Goal: Task Accomplishment & Management: Use online tool/utility

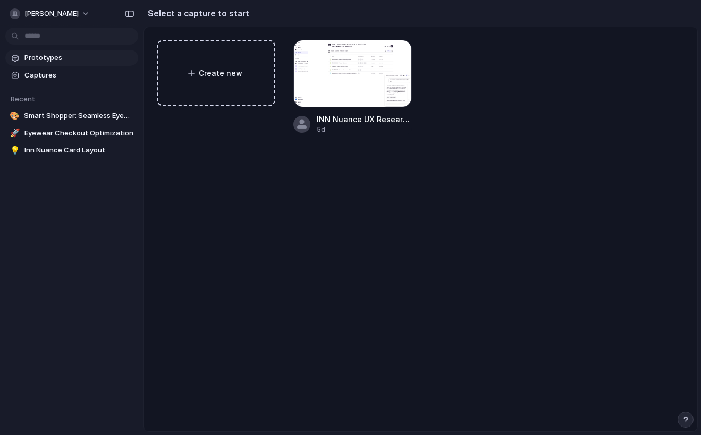
click at [62, 57] on span "Prototypes" at bounding box center [79, 58] width 110 height 11
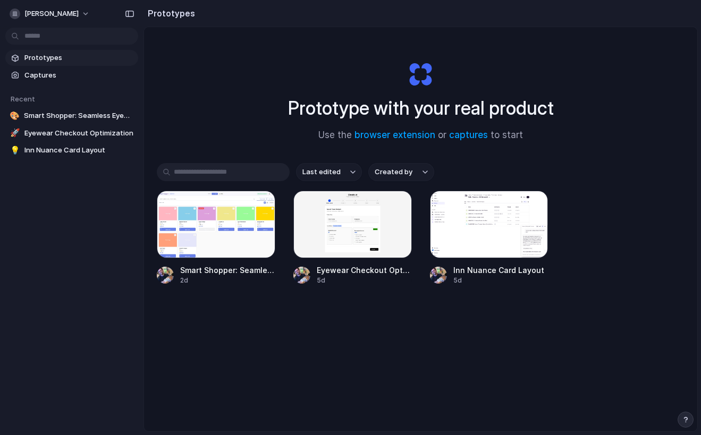
click at [62, 55] on span "Prototypes" at bounding box center [79, 58] width 110 height 11
click at [305, 110] on h1 "Prototype with your real product" at bounding box center [421, 108] width 266 height 28
click at [239, 166] on input "text" at bounding box center [223, 172] width 133 height 18
click at [53, 152] on span "Inn Nuance Card Layout" at bounding box center [79, 150] width 110 height 11
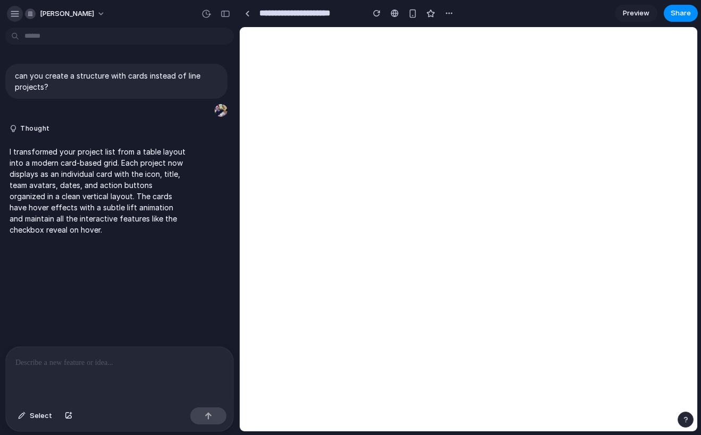
click at [12, 14] on div "button" at bounding box center [15, 14] width 10 height 10
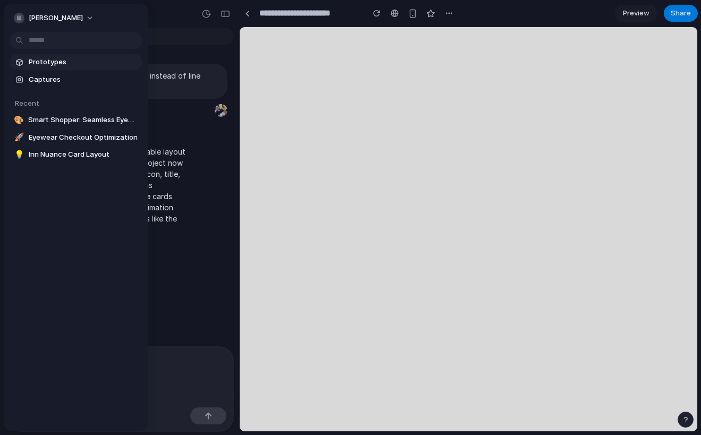
click at [58, 68] on link "Prototypes" at bounding box center [76, 62] width 133 height 16
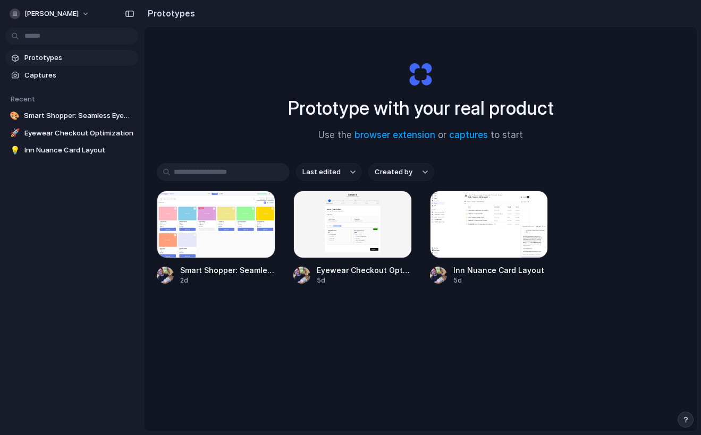
click at [402, 178] on button "Created by" at bounding box center [401, 172] width 66 height 18
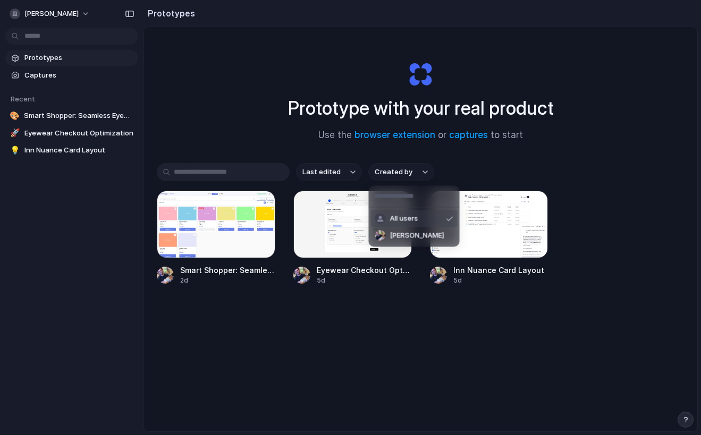
click at [341, 167] on div "All users Daniele Catalano" at bounding box center [350, 217] width 701 height 435
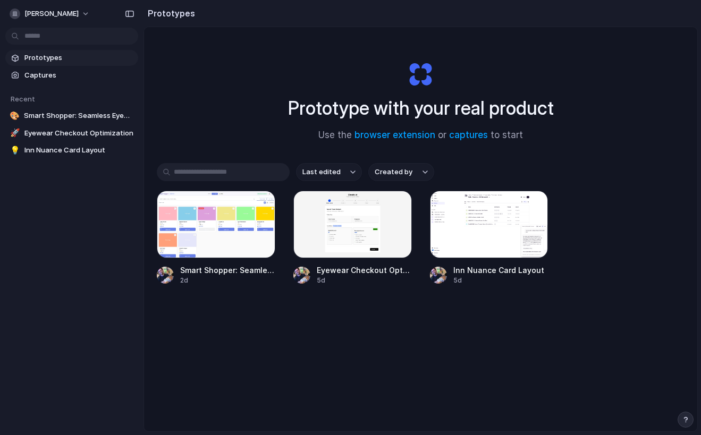
click at [340, 174] on button "Last edited" at bounding box center [329, 172] width 66 height 18
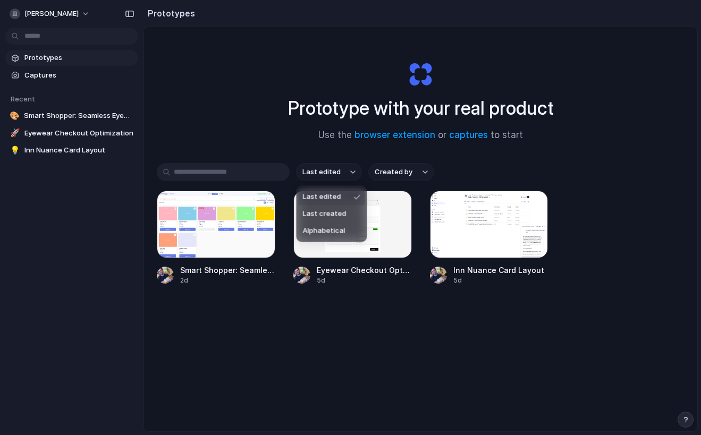
click at [239, 127] on div "Last edited Last created Alphabetical" at bounding box center [350, 217] width 701 height 435
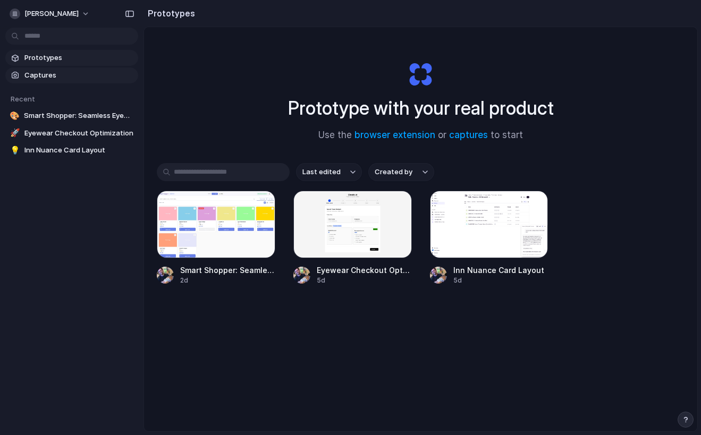
click at [63, 71] on span "Captures" at bounding box center [79, 75] width 110 height 11
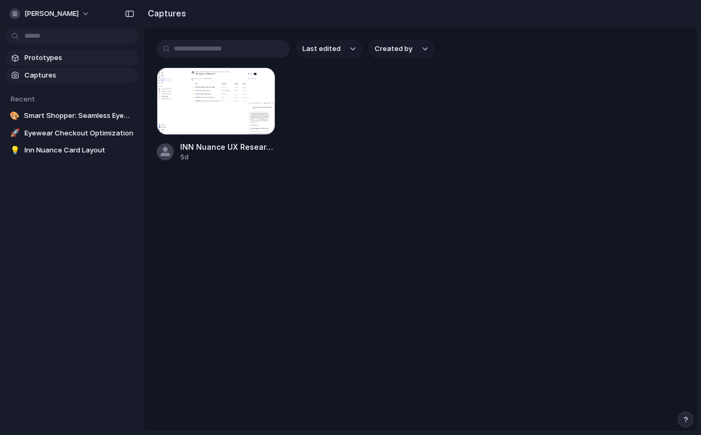
click at [57, 53] on span "Prototypes" at bounding box center [79, 58] width 110 height 11
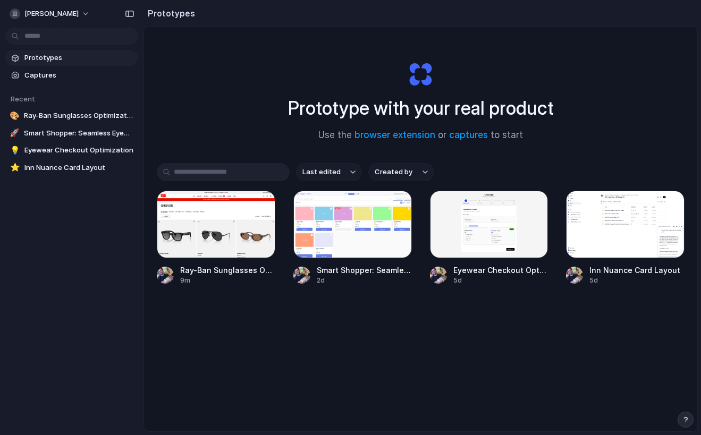
click at [361, 344] on div "Last edited Created by Ray-Ban Sunglasses Optimization 9m Smart Shopper: Seamle…" at bounding box center [421, 257] width 528 height 188
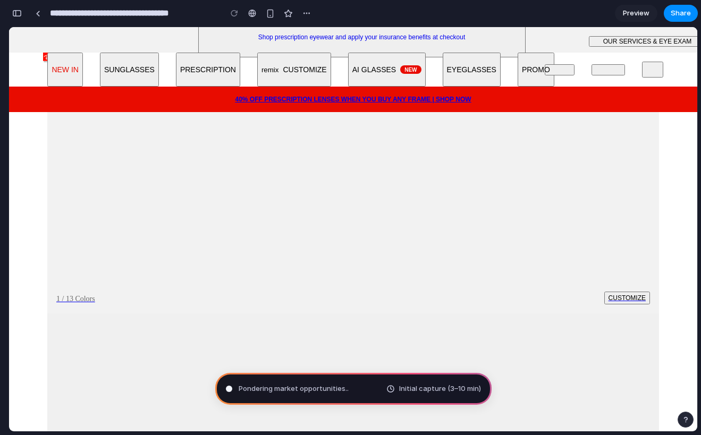
scroll to position [2036, 0]
type input "**********"
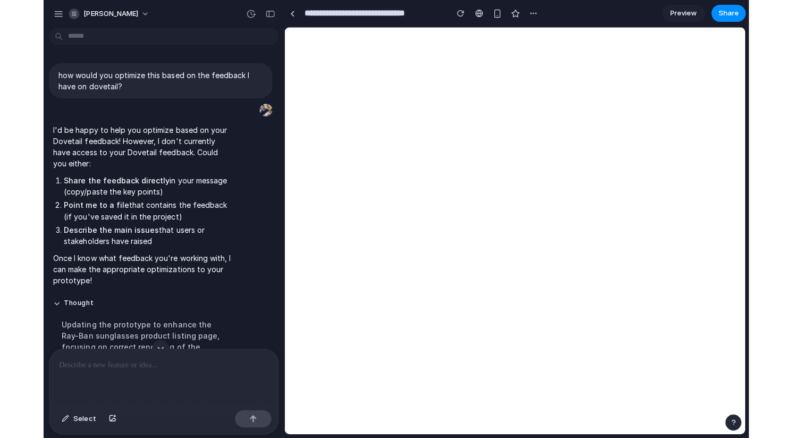
scroll to position [0, 0]
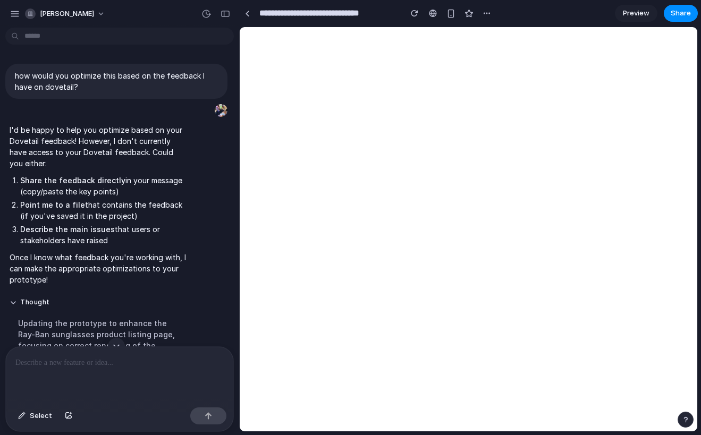
click at [324, 2] on div "**********" at bounding box center [367, 13] width 256 height 23
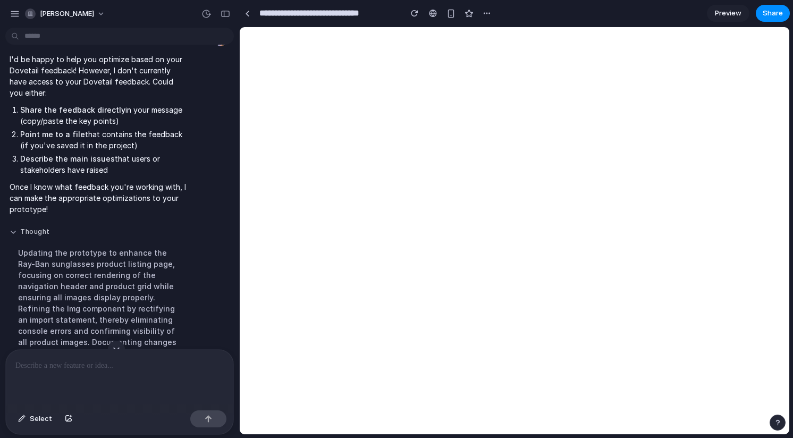
scroll to position [142, 0]
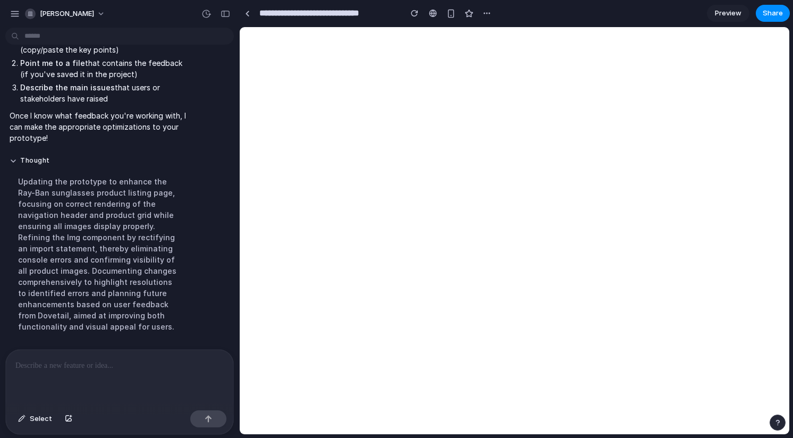
click at [80, 372] on div at bounding box center [120, 378] width 228 height 56
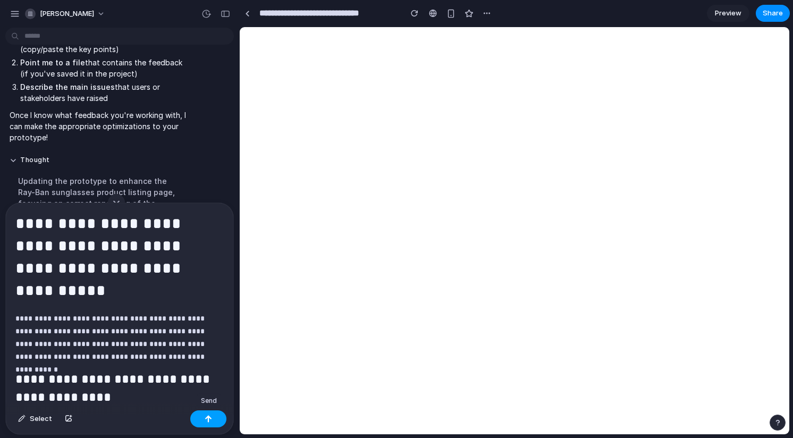
click at [215, 422] on button "button" at bounding box center [208, 418] width 36 height 17
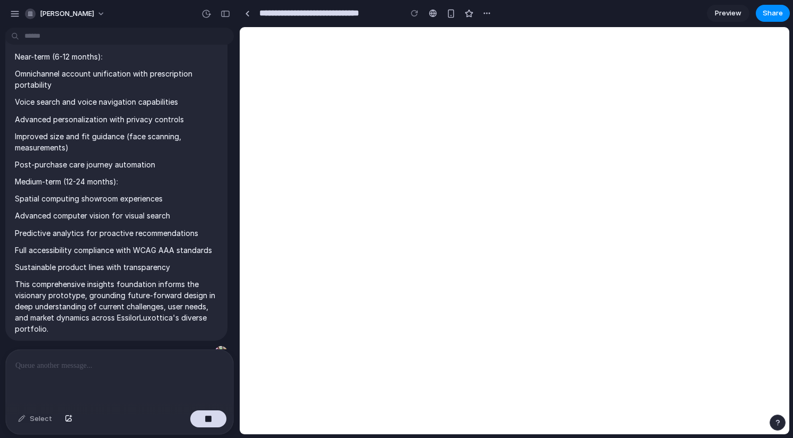
scroll to position [20194, 0]
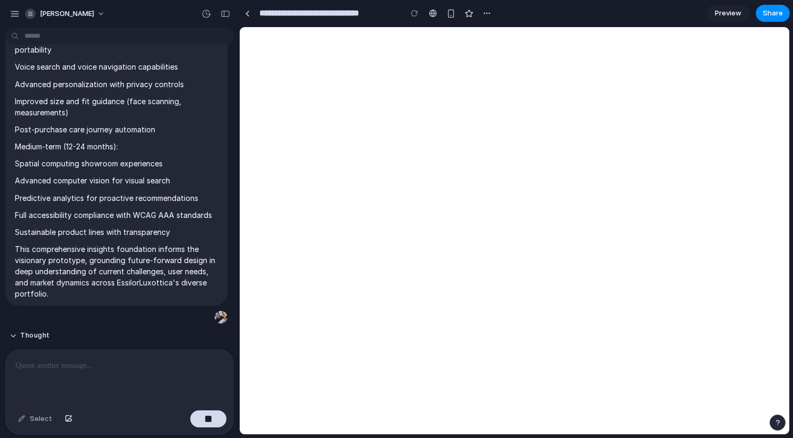
click at [174, 344] on div "Enhancing product descriptions with benefit-focused messaging to clarify value …" at bounding box center [99, 428] width 178 height 169
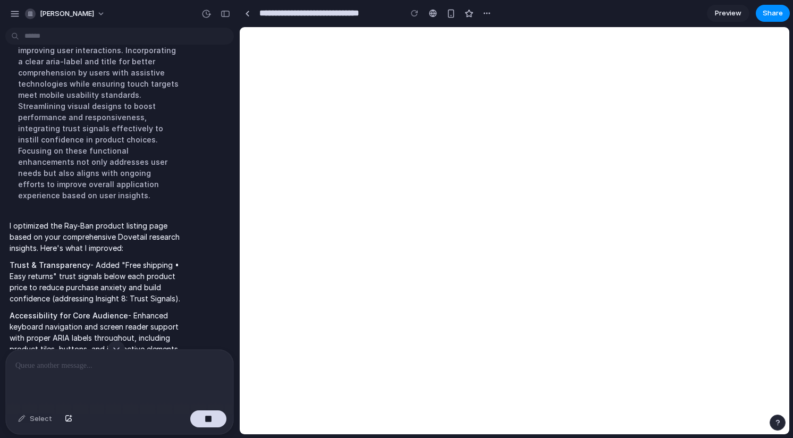
scroll to position [20665, 0]
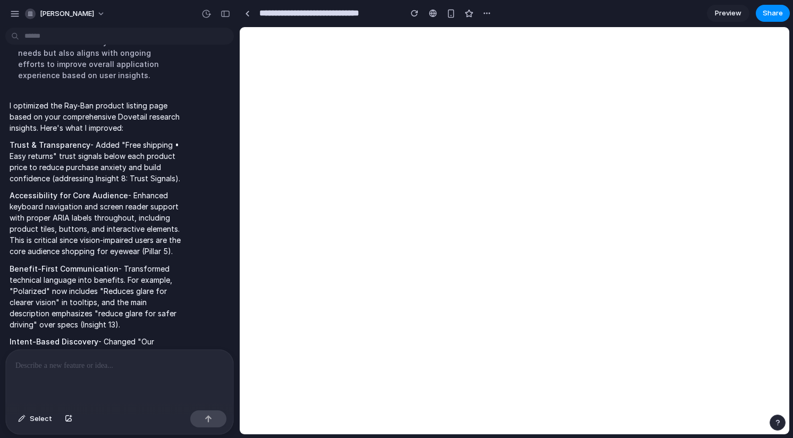
click at [153, 358] on div at bounding box center [120, 378] width 228 height 56
click at [218, 14] on button "button" at bounding box center [225, 13] width 17 height 17
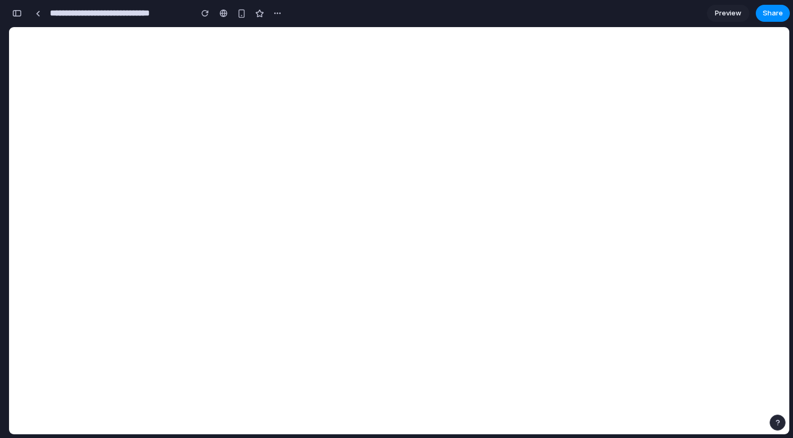
scroll to position [50291, 0]
click at [19, 12] on div "button" at bounding box center [17, 13] width 10 height 7
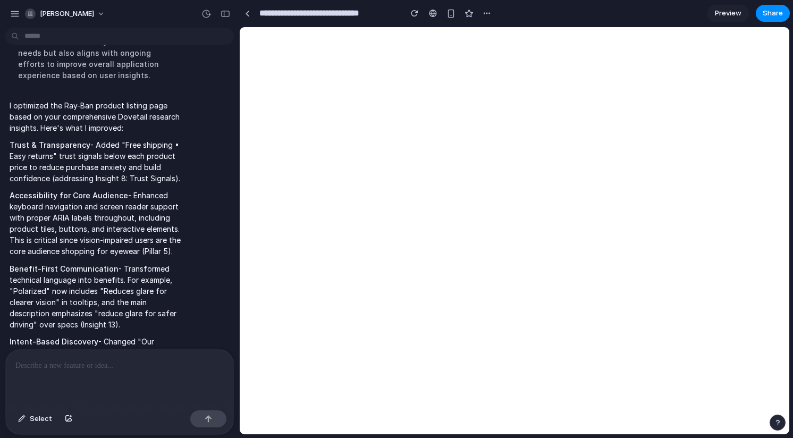
click at [82, 377] on div at bounding box center [120, 378] width 228 height 56
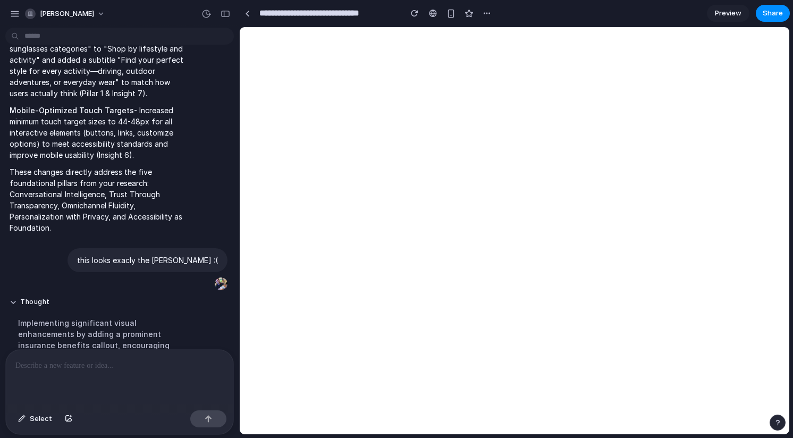
scroll to position [21238, 0]
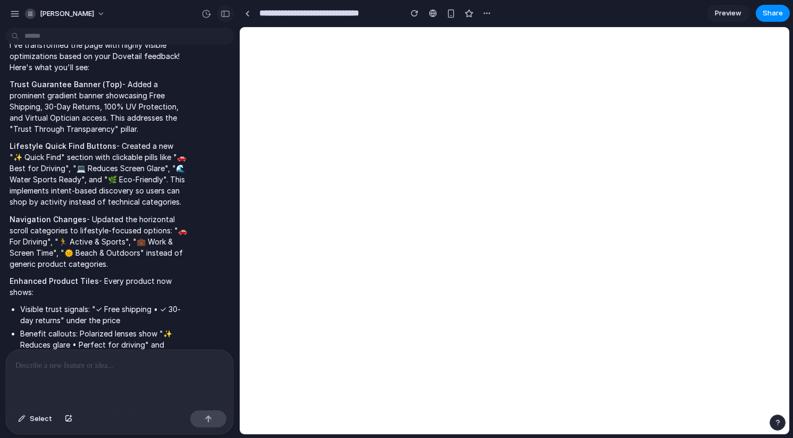
click at [227, 19] on button "button" at bounding box center [225, 13] width 17 height 17
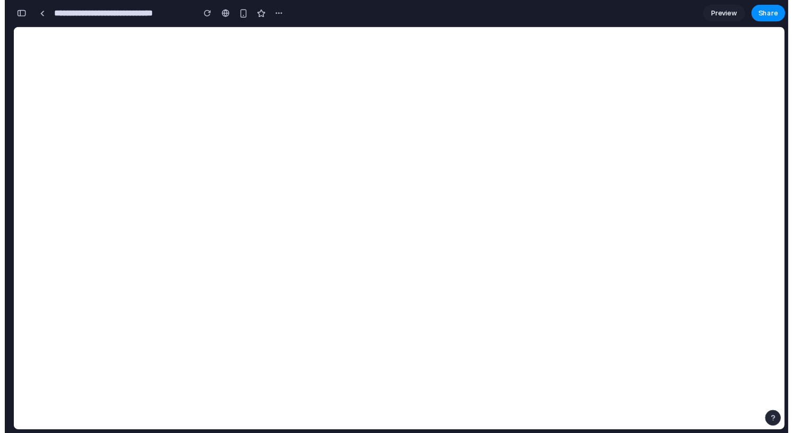
scroll to position [51478, 0]
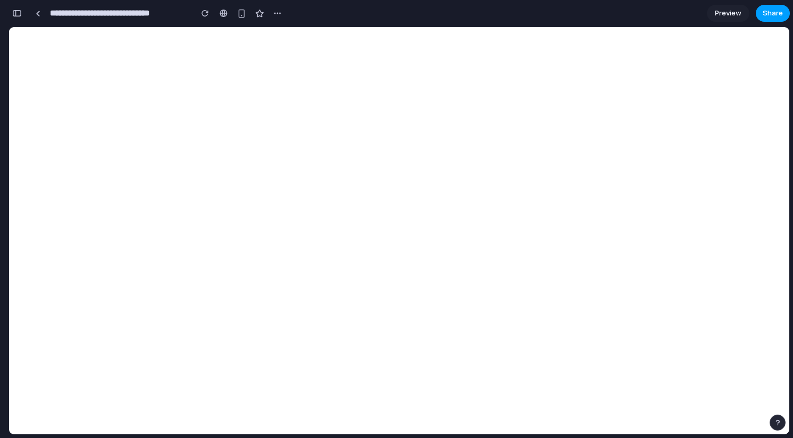
click at [701, 11] on span "Share" at bounding box center [773, 13] width 20 height 11
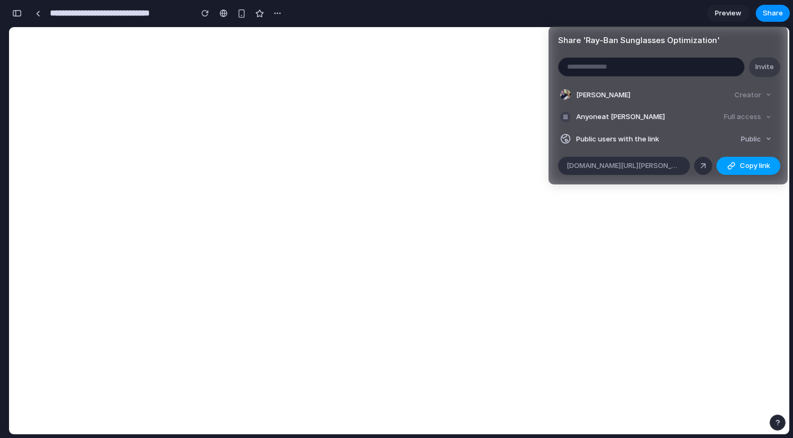
click at [701, 163] on span "Copy link" at bounding box center [755, 166] width 30 height 11
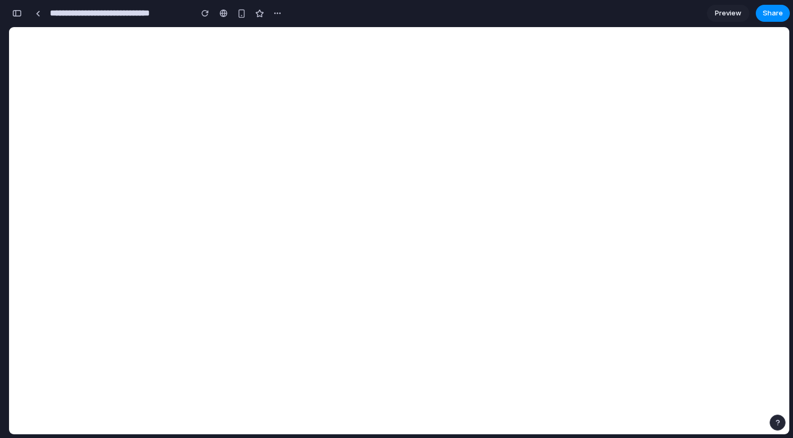
click at [448, 199] on div "Share ' Ray-Ban Sunglasses Optimization ' Invite Daniele Catalano Creator Anyon…" at bounding box center [396, 219] width 793 height 438
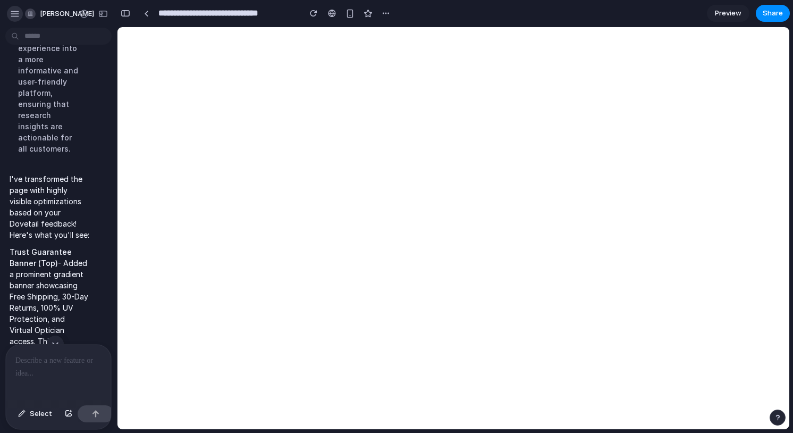
click at [17, 13] on div "button" at bounding box center [15, 14] width 10 height 10
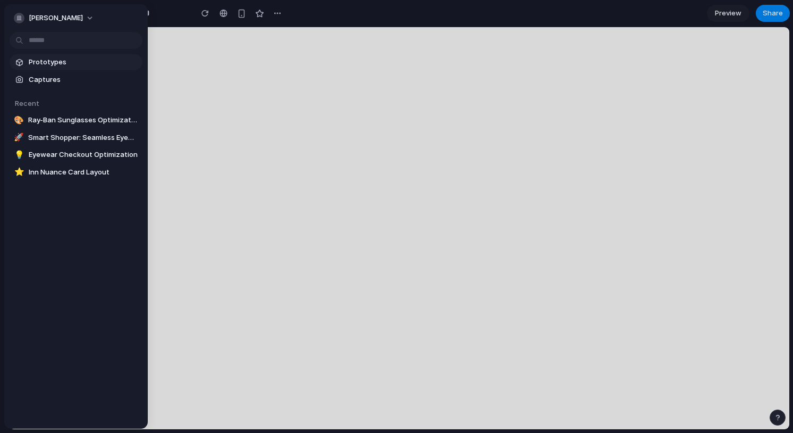
click at [60, 56] on link "Prototypes" at bounding box center [76, 62] width 133 height 16
